Goal: Subscribe to service/newsletter

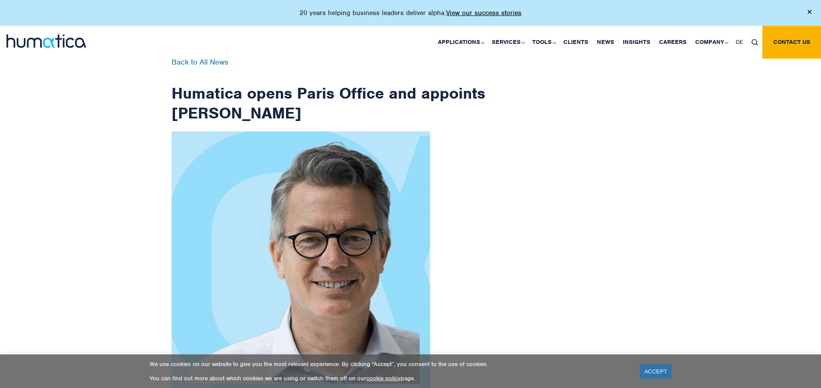
scroll to position [1375, 0]
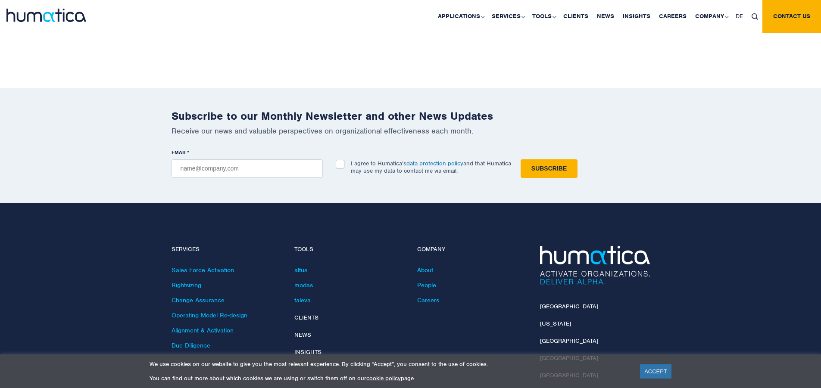
checkbox input "true"
type input "[EMAIL_ADDRESS][DOMAIN_NAME]"
click at [521, 159] on input "Subscribe" at bounding box center [549, 168] width 57 height 19
